Goal: Task Accomplishment & Management: Manage account settings

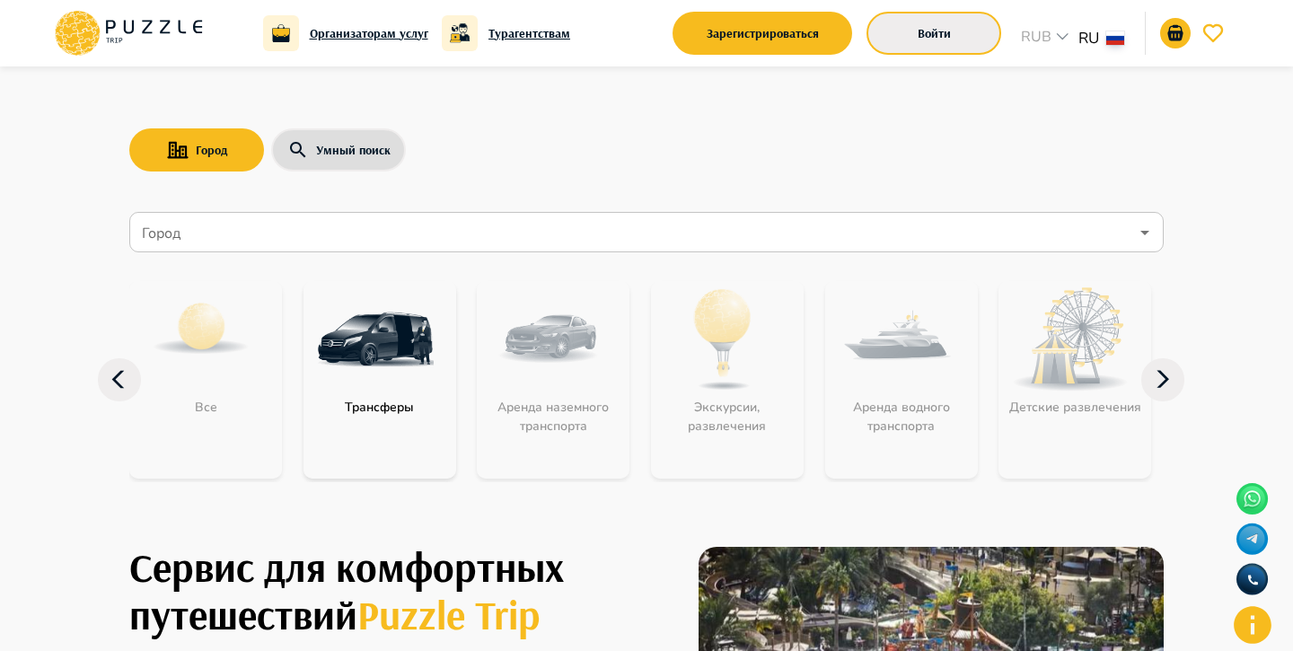
click at [978, 17] on button "Войти" at bounding box center [933, 33] width 135 height 43
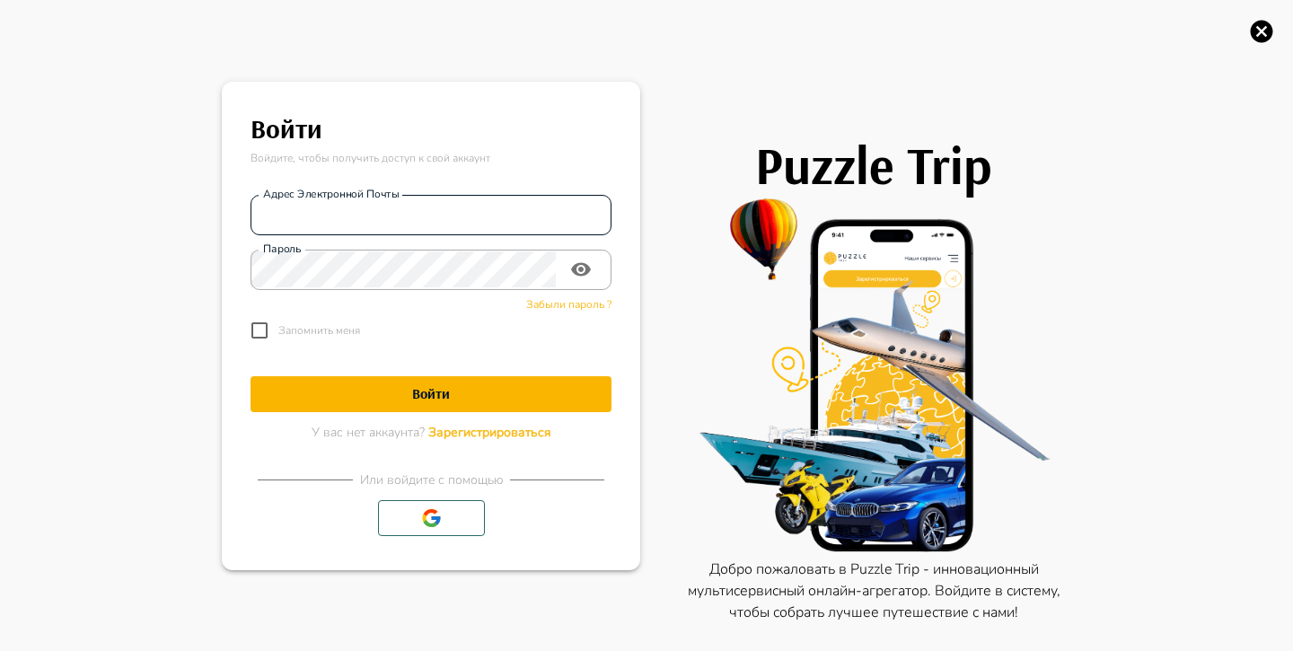
click at [521, 213] on input "Адрес электронной почты" at bounding box center [430, 215] width 361 height 36
type input "**********"
click at [401, 244] on div "**********" at bounding box center [430, 264] width 361 height 169
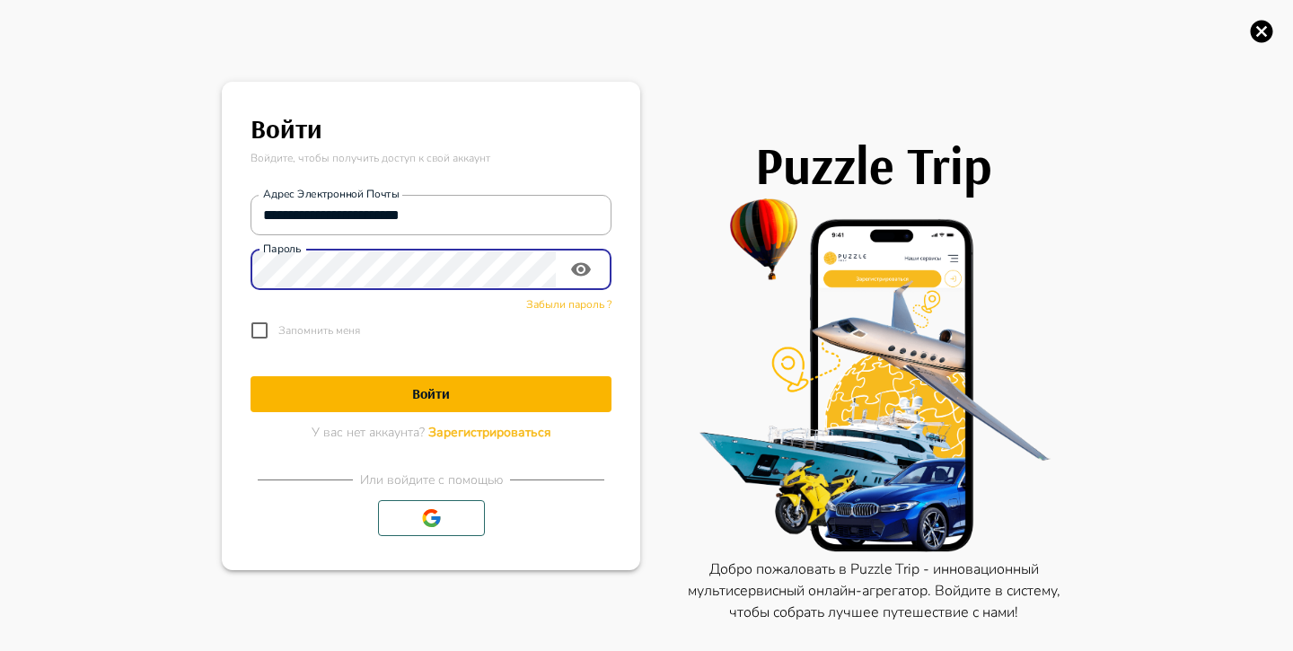
click at [250, 376] on button "Войти" at bounding box center [430, 394] width 361 height 36
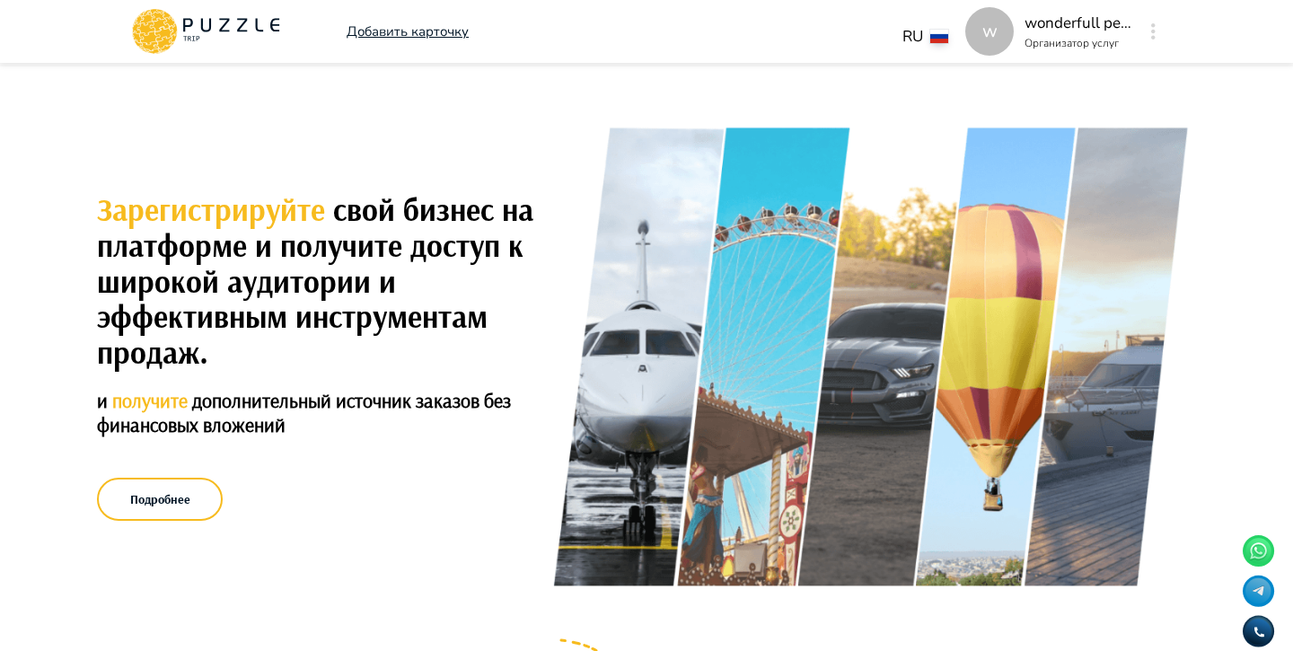
click at [1160, 25] on div "w" at bounding box center [1153, 31] width 21 height 32
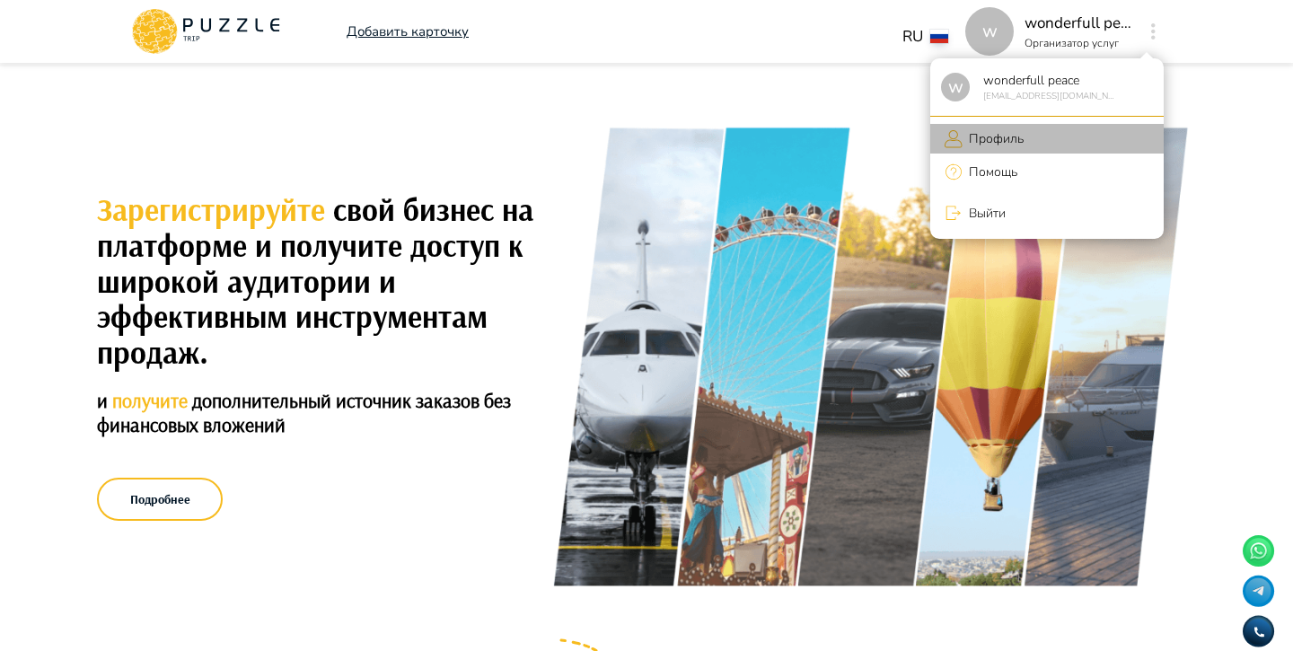
click at [1101, 130] on li "Профиль" at bounding box center [1046, 139] width 233 height 30
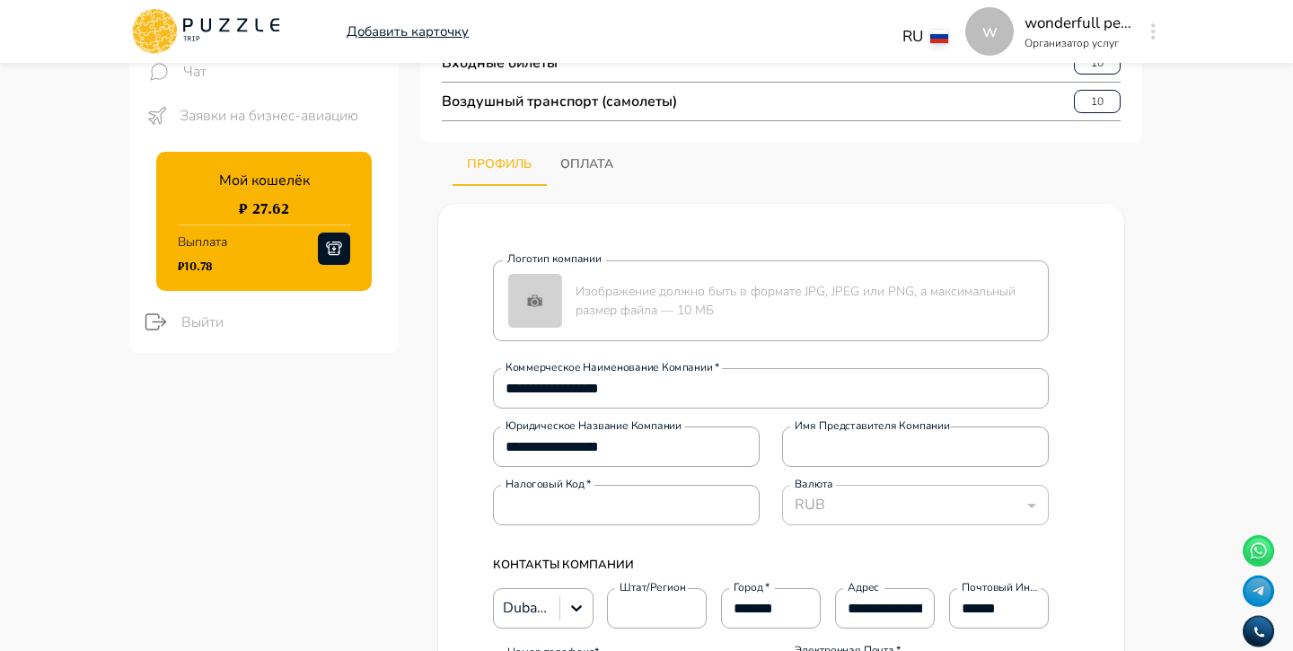
scroll to position [293, 0]
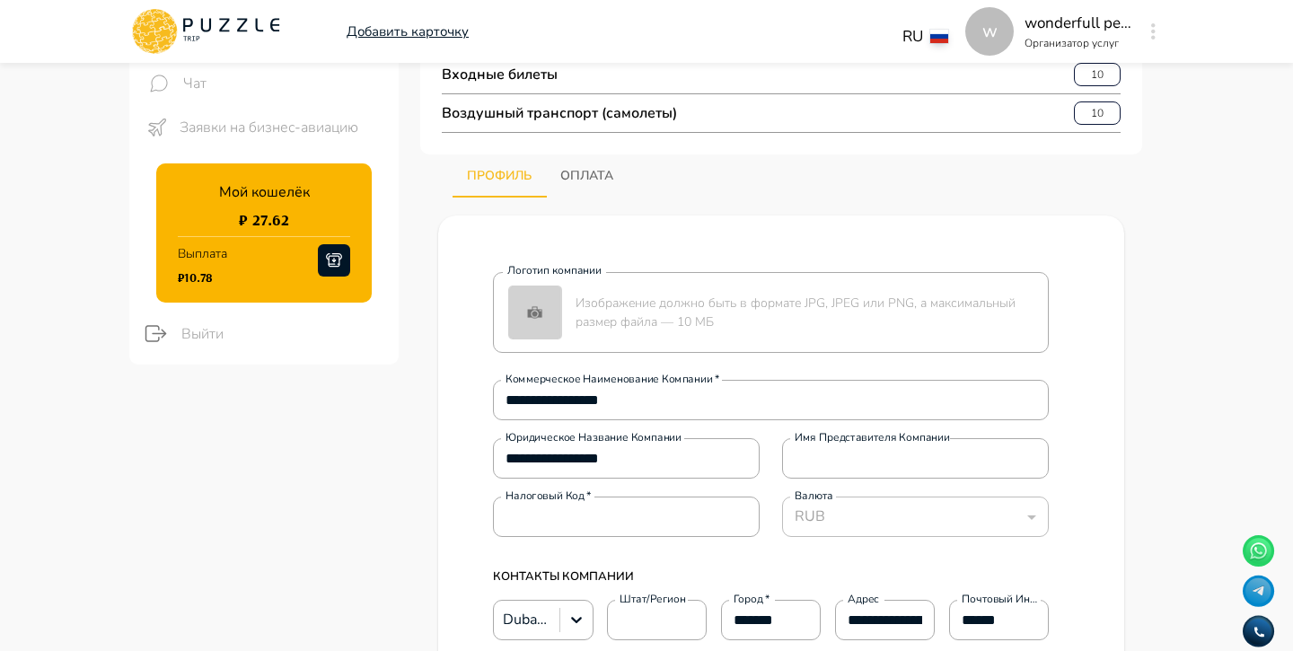
click at [601, 162] on button "Оплата" at bounding box center [587, 175] width 82 height 43
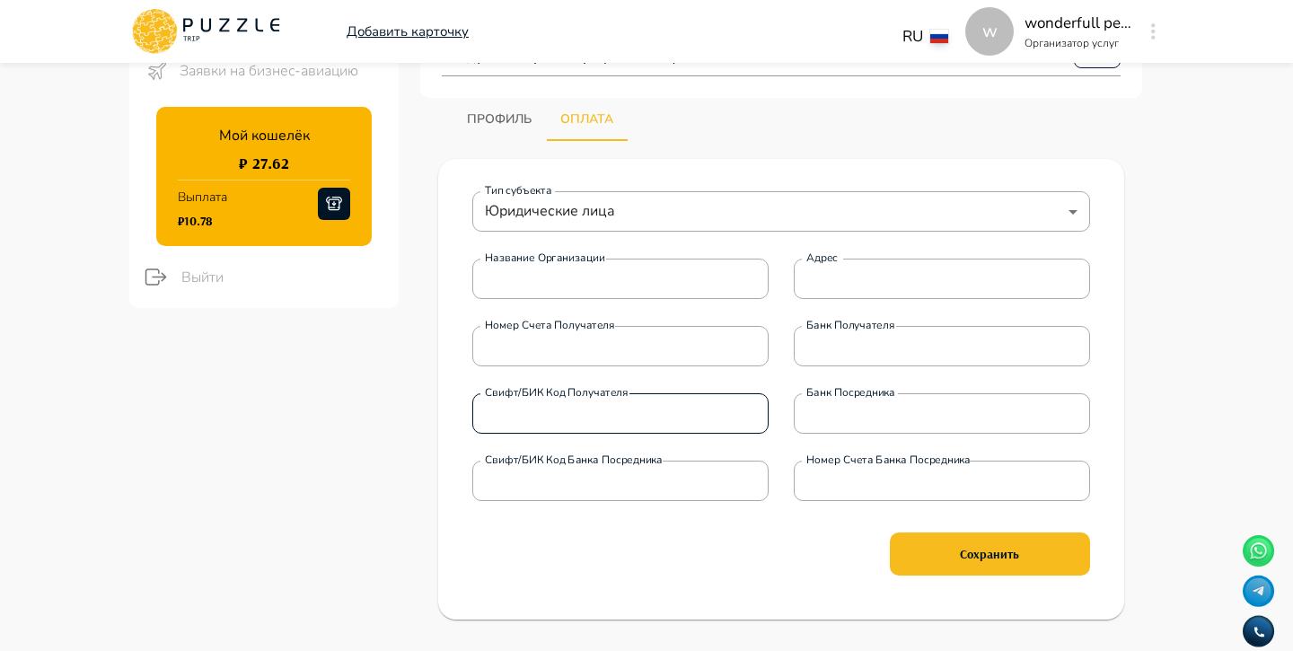
scroll to position [354, 0]
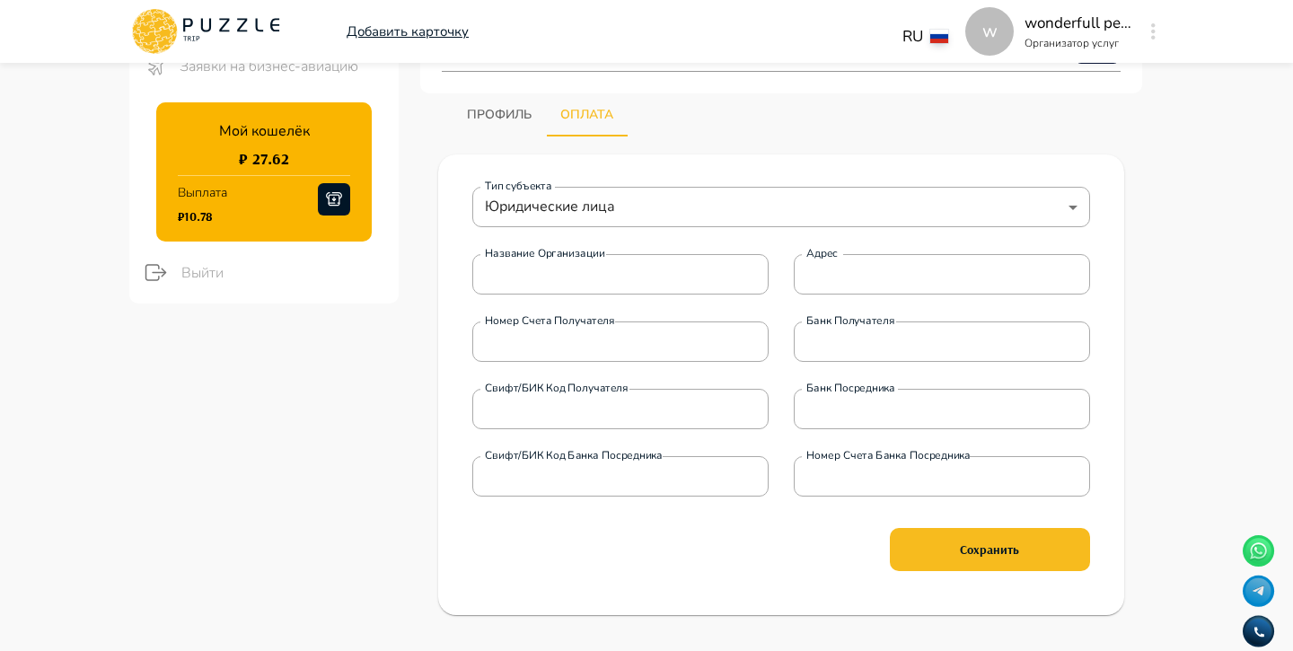
click at [519, 121] on button "Профиль" at bounding box center [498, 114] width 93 height 43
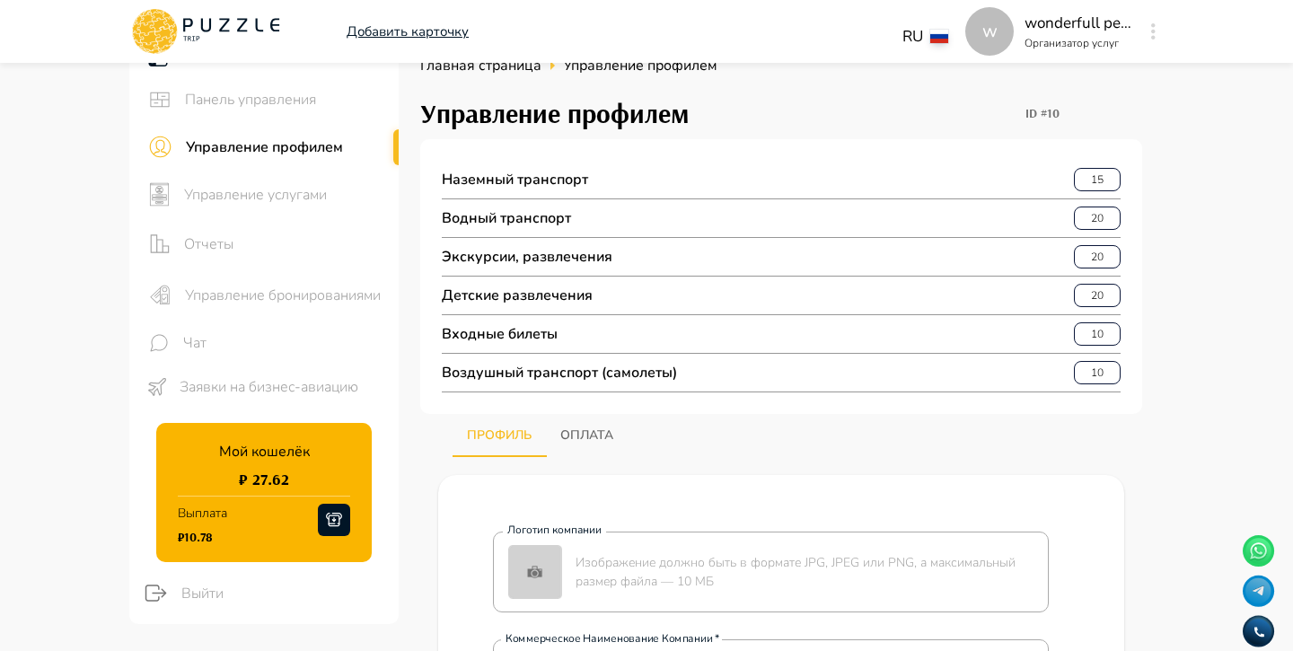
scroll to position [0, 0]
